Goal: Check status: Check status

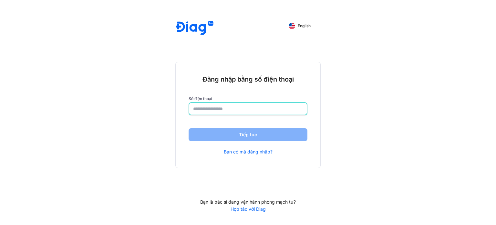
click at [249, 112] on input "number" at bounding box center [248, 109] width 110 height 12
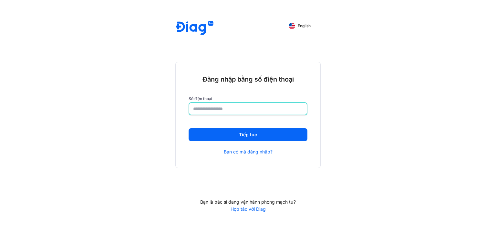
type input "**********"
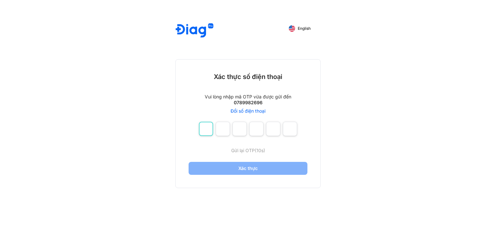
click at [211, 129] on input "number" at bounding box center [206, 129] width 14 height 14
type input "*"
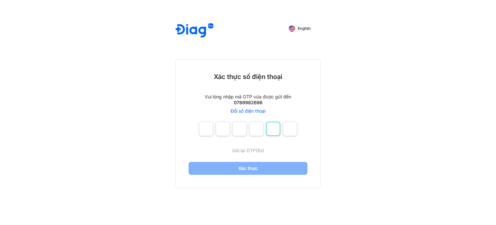
type input "*"
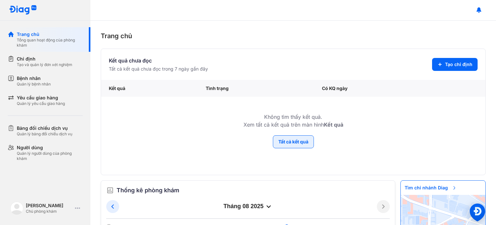
click at [302, 146] on button "Tất cả kết quả" at bounding box center [293, 141] width 41 height 13
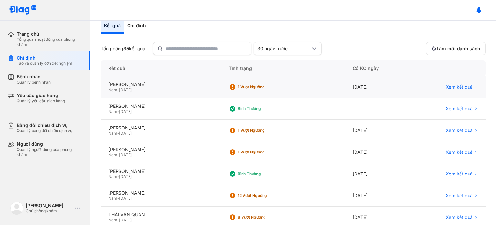
scroll to position [45, 0]
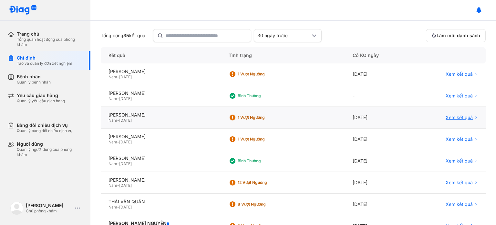
click at [458, 114] on span "Xem kết quả" at bounding box center [459, 117] width 27 height 6
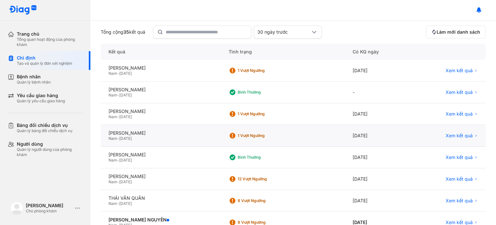
scroll to position [65, 0]
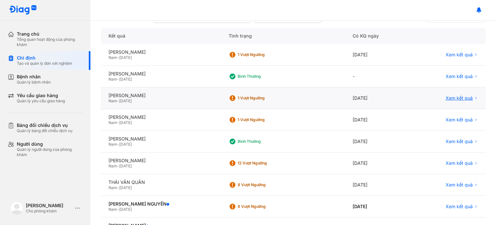
click at [463, 97] on span "Xem kết quả" at bounding box center [459, 98] width 27 height 6
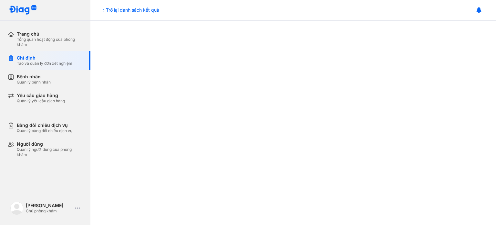
scroll to position [165, 0]
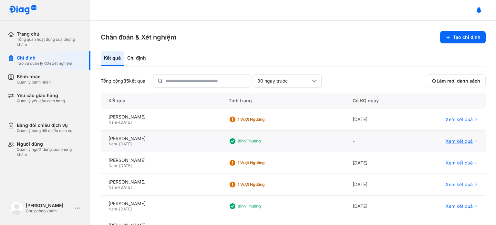
click at [468, 138] on span "Xem kết quả" at bounding box center [459, 141] width 27 height 6
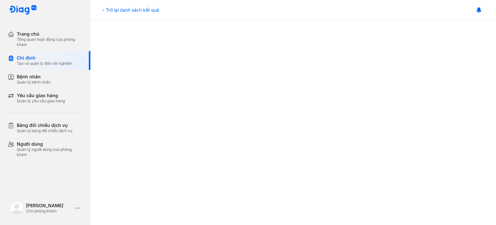
scroll to position [194, 0]
